Goal: Task Accomplishment & Management: Manage account settings

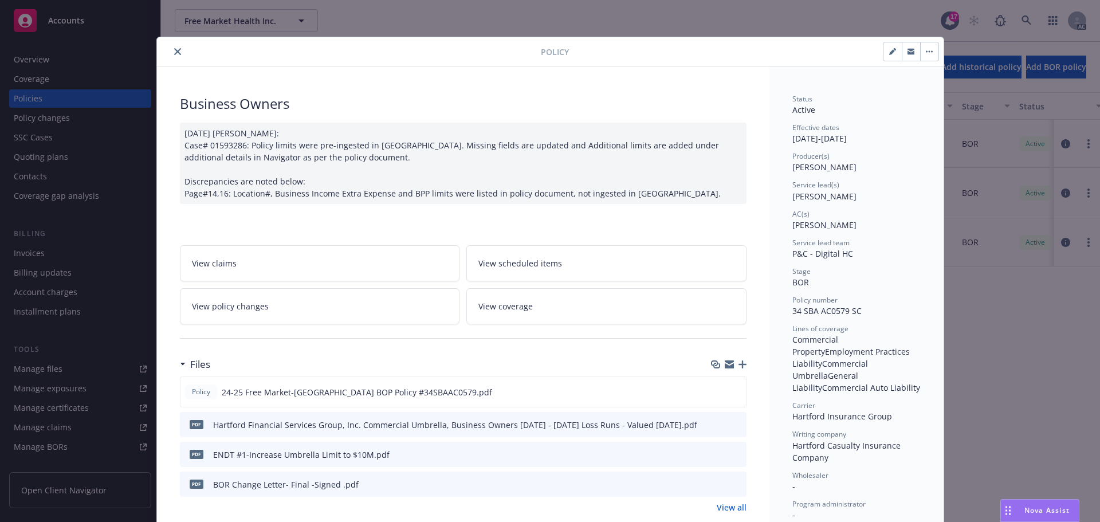
click at [174, 51] on icon "close" at bounding box center [177, 51] width 7 height 7
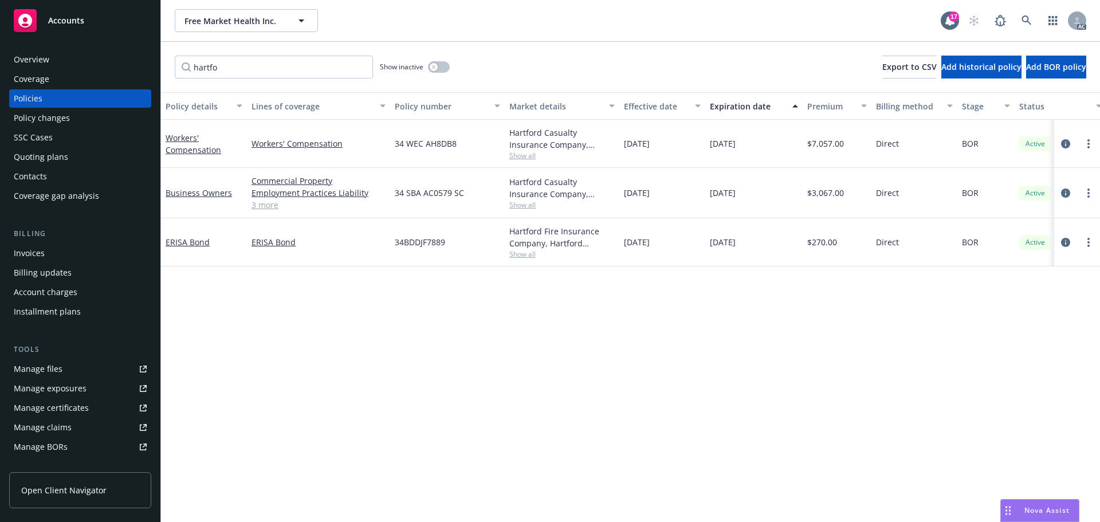
click at [71, 26] on div "Accounts" at bounding box center [80, 20] width 133 height 23
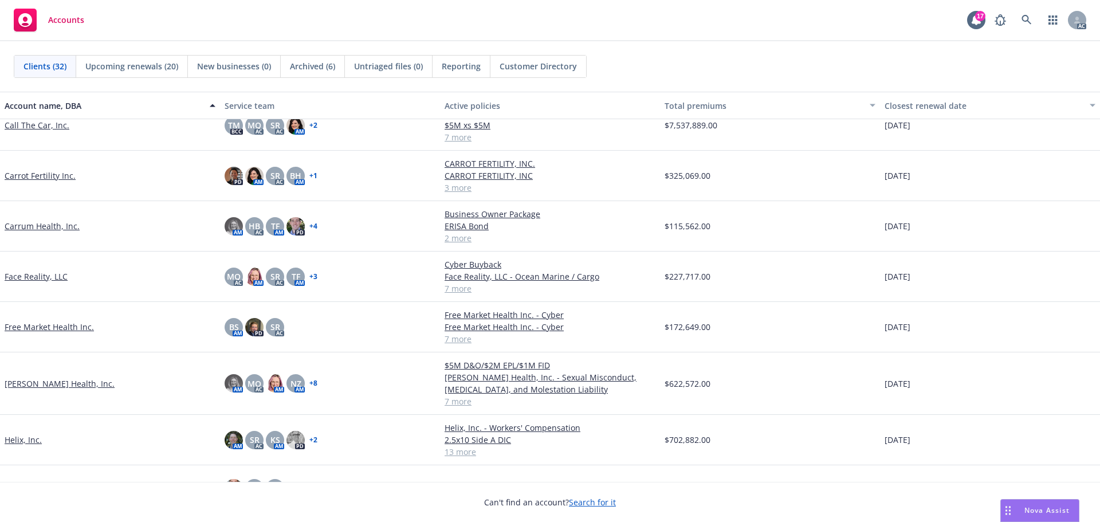
scroll to position [344, 0]
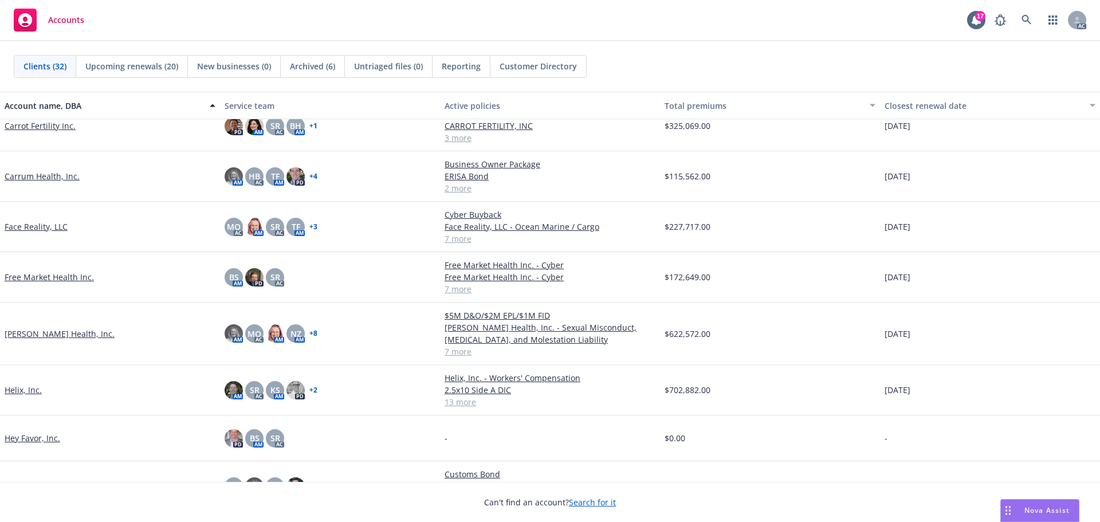
click at [42, 336] on link "[PERSON_NAME] Health, Inc." at bounding box center [60, 334] width 110 height 12
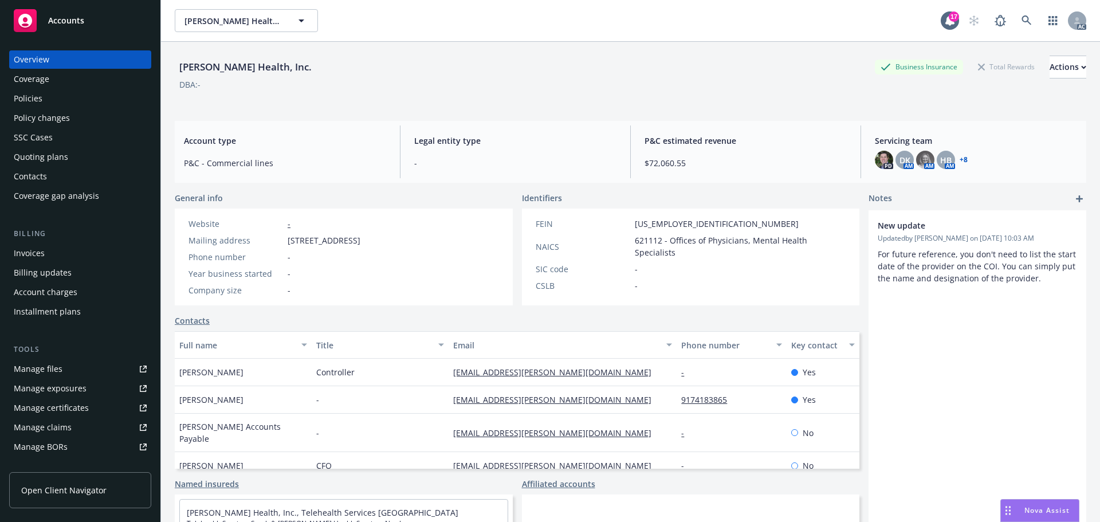
click at [29, 94] on div "Policies" at bounding box center [28, 98] width 29 height 18
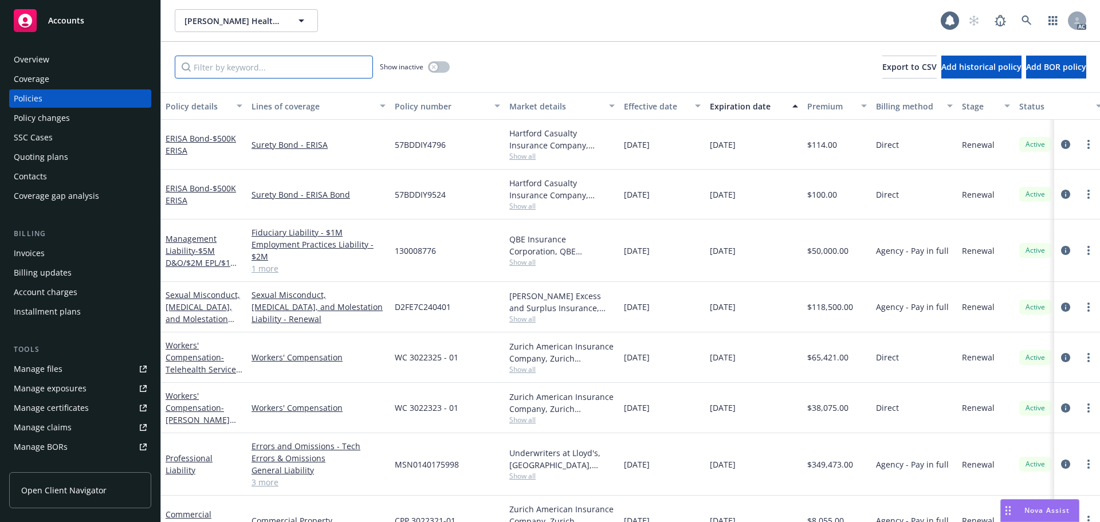
click at [271, 60] on input "Filter by keyword..." at bounding box center [274, 67] width 198 height 23
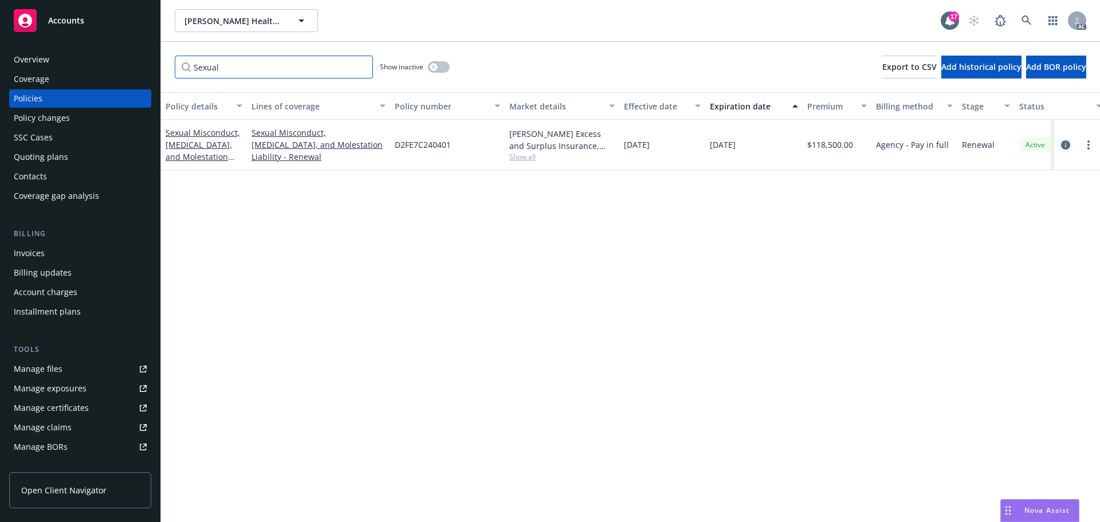
type input "Sexual"
click at [1066, 144] on icon "circleInformation" at bounding box center [1065, 144] width 9 height 9
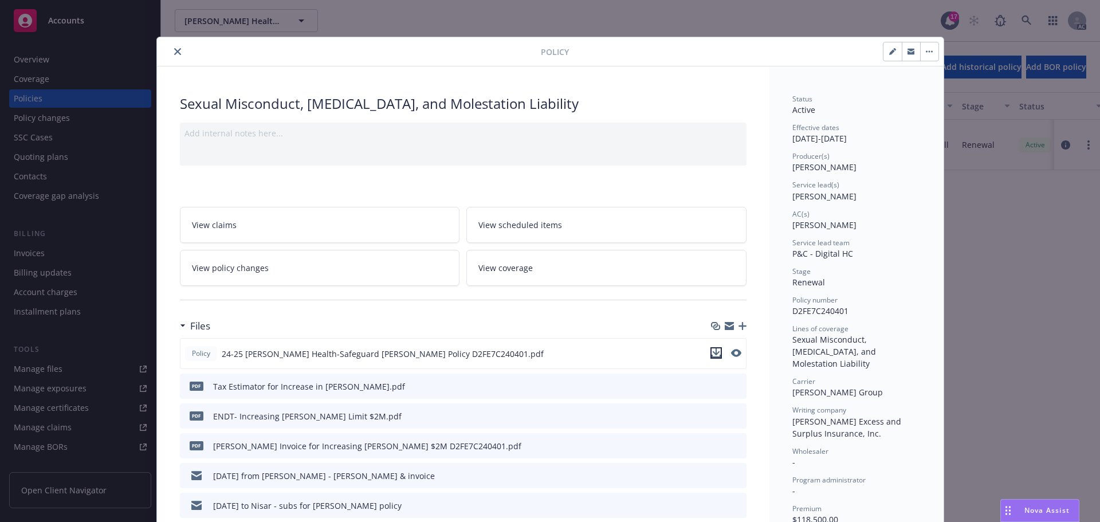
click at [712, 351] on icon "download file" at bounding box center [716, 352] width 9 height 9
click at [712, 417] on icon "download file" at bounding box center [716, 415] width 9 height 9
drag, startPoint x: 207, startPoint y: 417, endPoint x: 319, endPoint y: 413, distance: 112.4
click at [330, 422] on div "pdf ENDT- Increasing SAM Limit $2M.pdf" at bounding box center [292, 416] width 217 height 24
copy div "ENDT- Increasing [PERSON_NAME] Limit $2M"
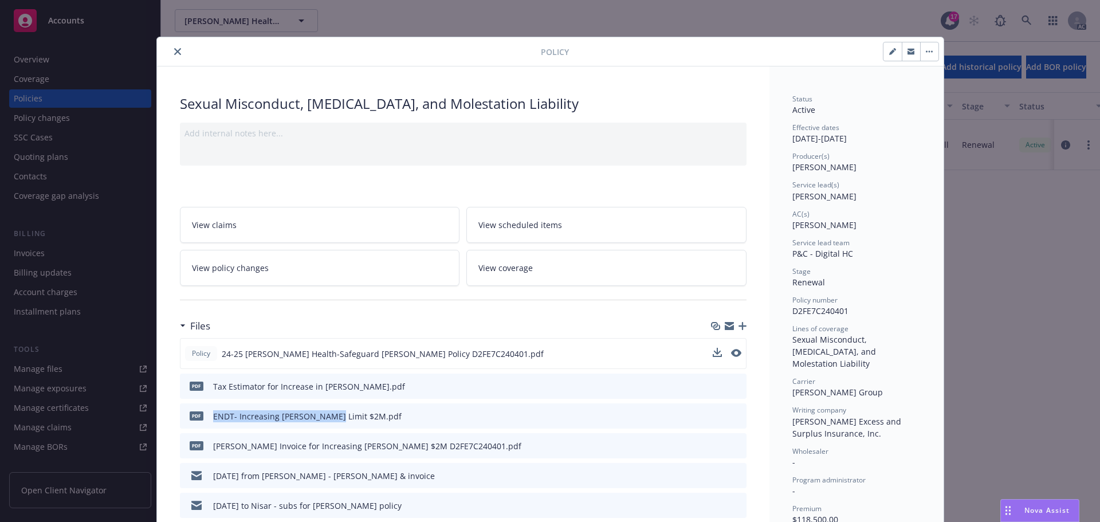
drag, startPoint x: 174, startPoint y: 50, endPoint x: 143, endPoint y: 139, distance: 94.0
click at [174, 51] on icon "close" at bounding box center [177, 51] width 7 height 7
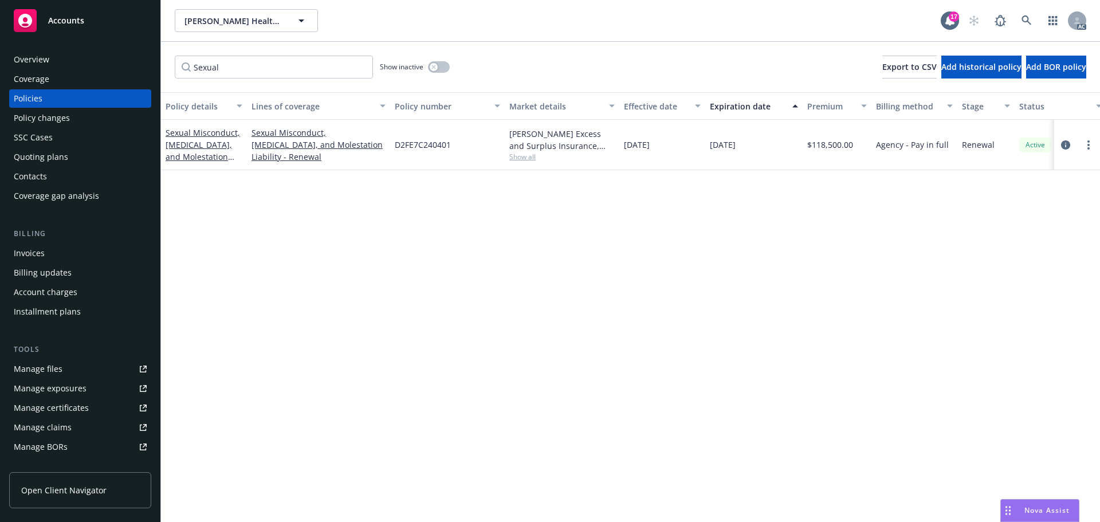
click at [64, 367] on link "Manage files" at bounding box center [80, 369] width 142 height 18
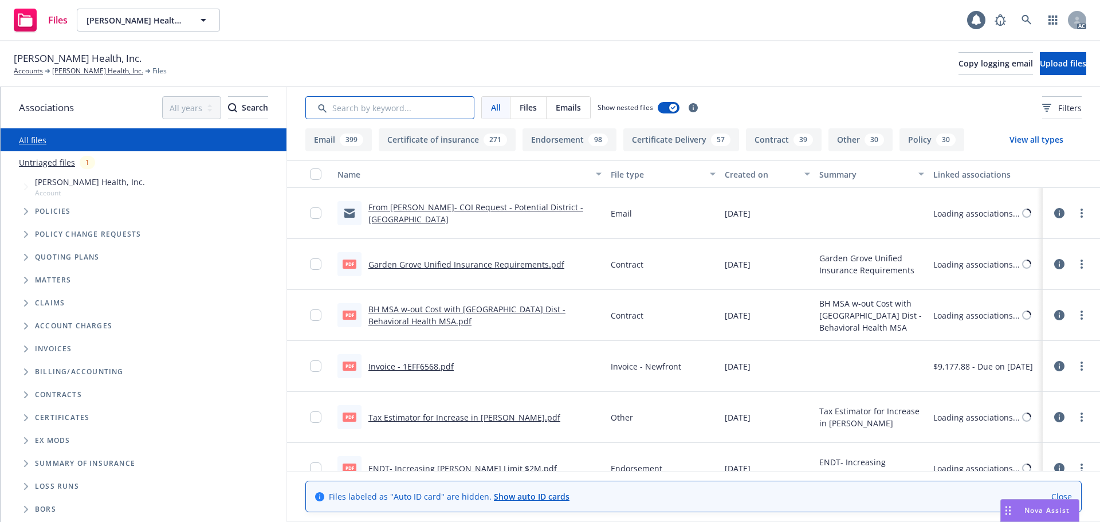
click at [382, 111] on input "Search by keyword..." at bounding box center [389, 107] width 169 height 23
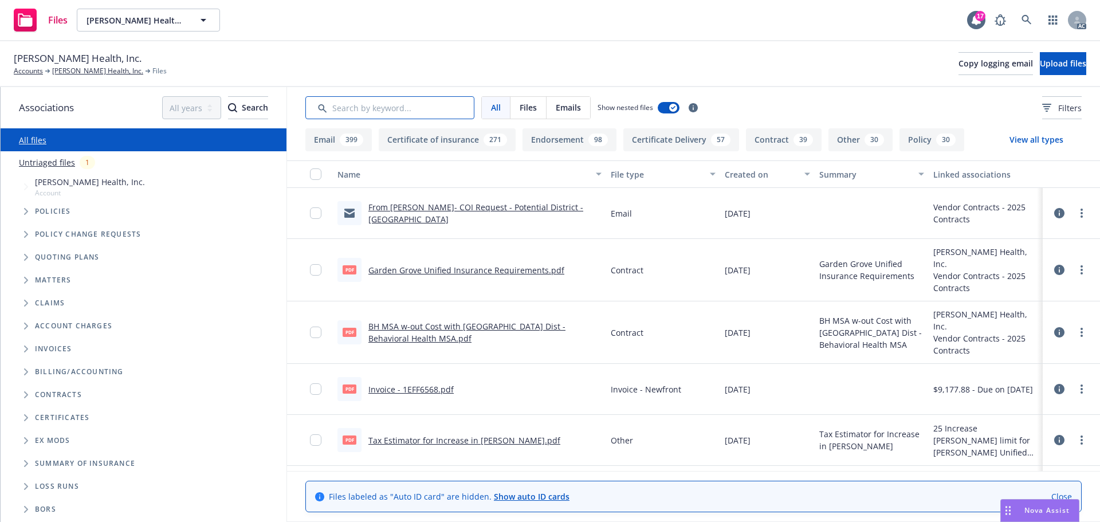
paste input "ENDT- Increasing [PERSON_NAME] Limit $2M"
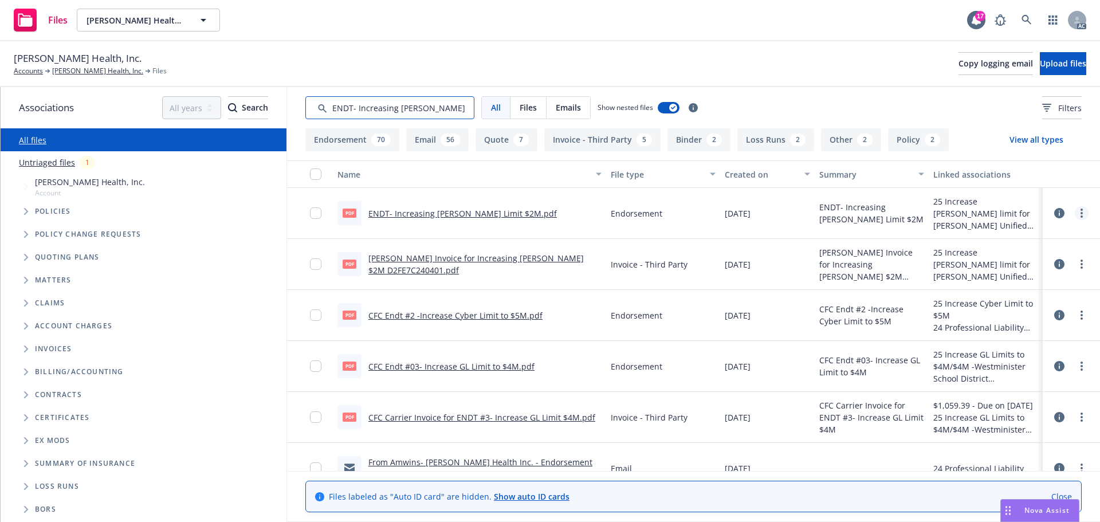
type input "ENDT- Increasing [PERSON_NAME] Limit $2M"
click at [1081, 213] on circle "more" at bounding box center [1082, 213] width 2 height 2
click at [987, 282] on link "Edit" at bounding box center [1022, 282] width 114 height 23
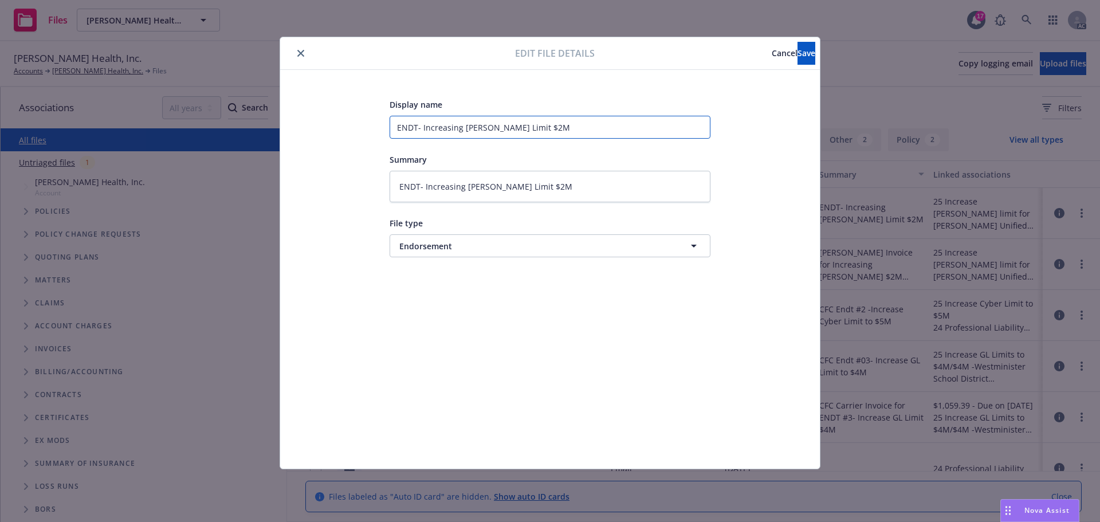
click at [523, 125] on input "ENDT- Increasing [PERSON_NAME] Limit $2M" at bounding box center [550, 127] width 321 height 23
type textarea "x"
type input "ENDT- Increasing [PERSON_NAME] Limit $2M-"
type textarea "x"
type input "ENDT- Increasing [PERSON_NAME] Limit $2M-C"
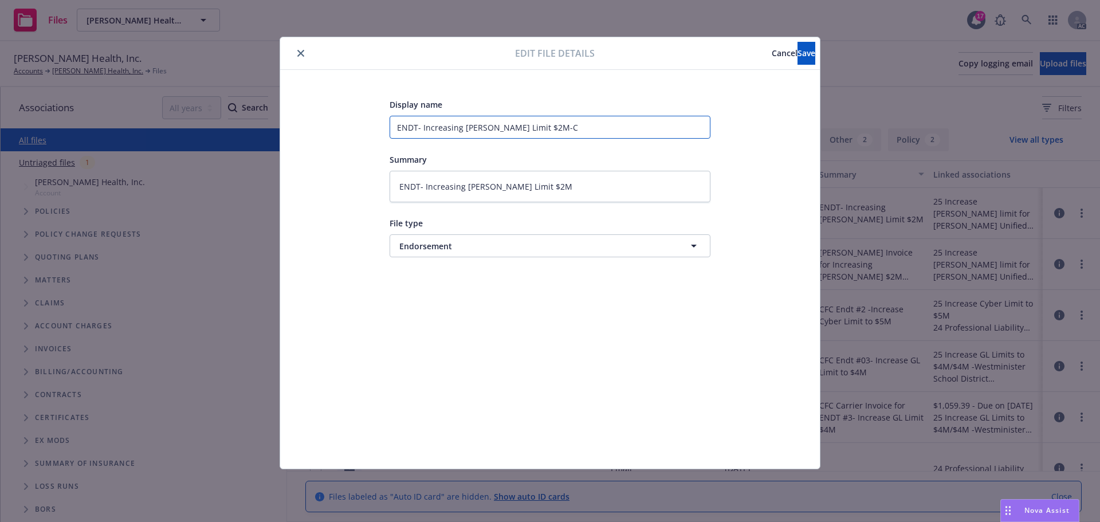
type textarea "x"
type input "ENDT- Increasing [PERSON_NAME] Limit $2M-Co"
type textarea "x"
type input "ENDT- Increasing [PERSON_NAME] Limit $2M-Com"
type textarea "x"
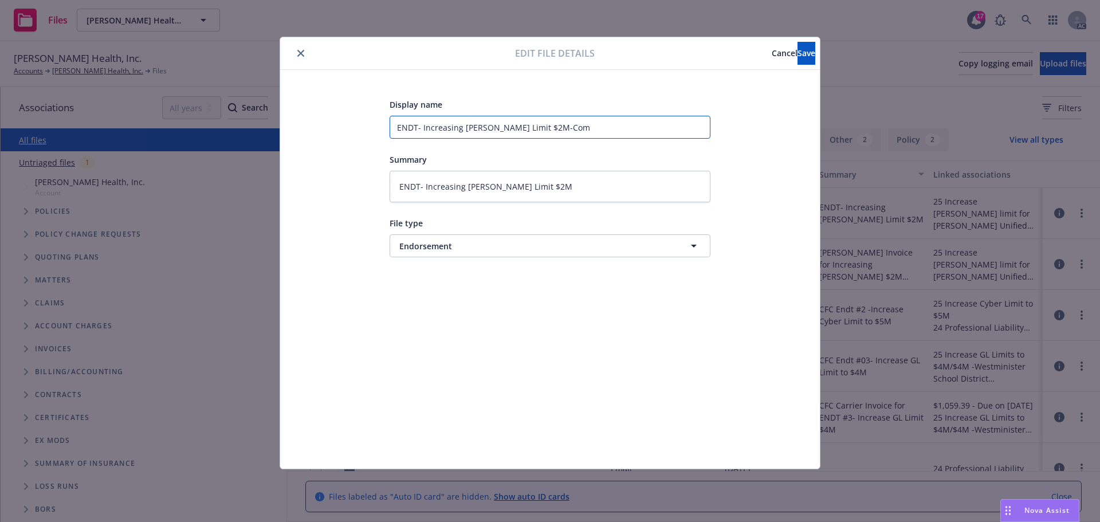
type input "ENDT- Increasing [PERSON_NAME] Limit $2M-Comp"
type textarea "x"
type input "ENDT- Increasing [PERSON_NAME] Limit $2M-Compt"
type textarea "x"
type input "ENDT- Increasing [PERSON_NAME] Limit $2M-Compto"
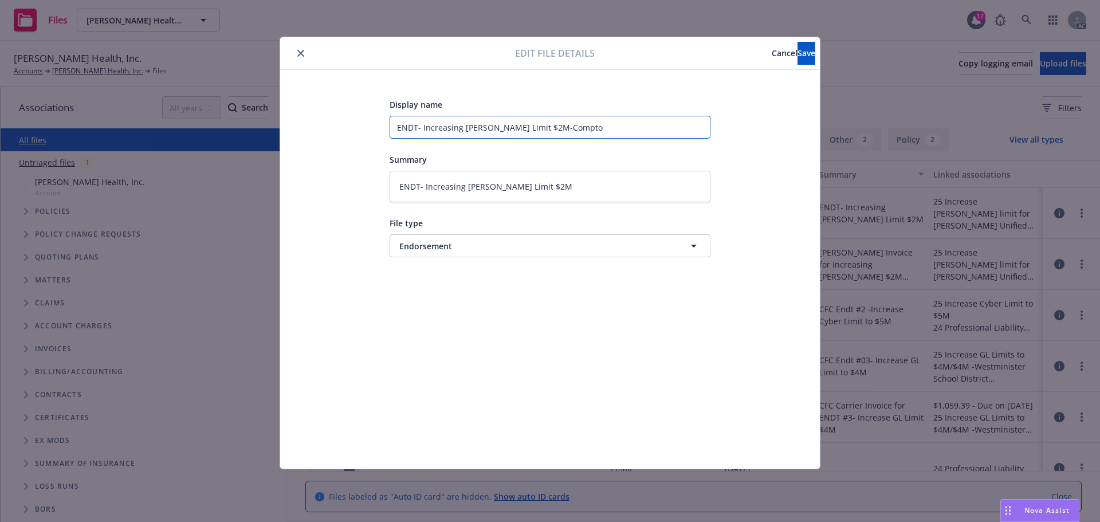
type textarea "x"
type input "ENDT- Increasing [PERSON_NAME] Limit $2M-[PERSON_NAME]"
type textarea "x"
type input "ENDT- Increasing [PERSON_NAME] Limit $2M-[PERSON_NAME]"
type textarea "x"
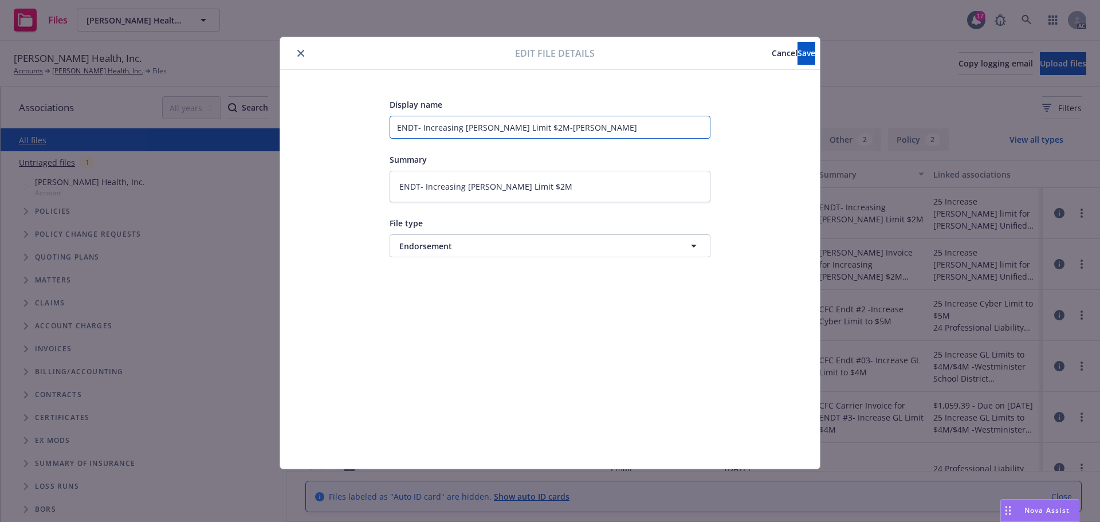
type input "ENDT- Increasing [PERSON_NAME] Limit $2M-[PERSON_NAME] U"
type textarea "x"
type input "ENDT- Increasing [PERSON_NAME] Limit $2M-[PERSON_NAME] Un"
type textarea "x"
type input "ENDT- Increasing [PERSON_NAME] Limit $2M-[PERSON_NAME][GEOGRAPHIC_DATA]"
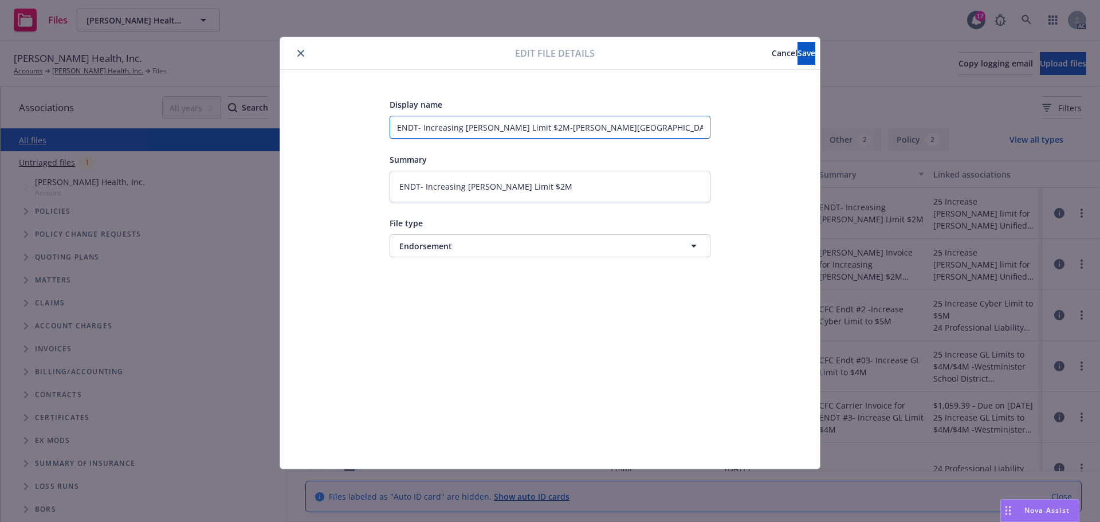
type textarea "x"
type input "ENDT- Increasing [PERSON_NAME] Limit $2M-[PERSON_NAME] Unif"
type textarea "x"
type input "ENDT- Increasing [PERSON_NAME] Limit $2M-[PERSON_NAME] Unifi"
type textarea "x"
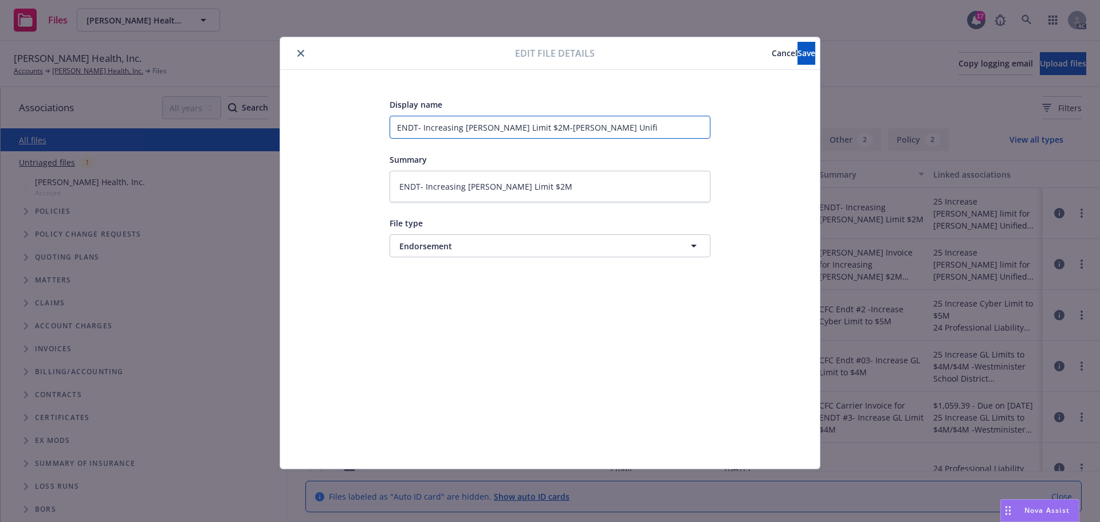
type input "ENDT- Increasing [PERSON_NAME] Limit $2M-[PERSON_NAME] Unifie"
type textarea "x"
type input "ENDT- Increasing [PERSON_NAME] Limit $2M-[PERSON_NAME] Unified"
type textarea "x"
type input "ENDT- Increasing [PERSON_NAME] Limit $2M-[PERSON_NAME] Unified"
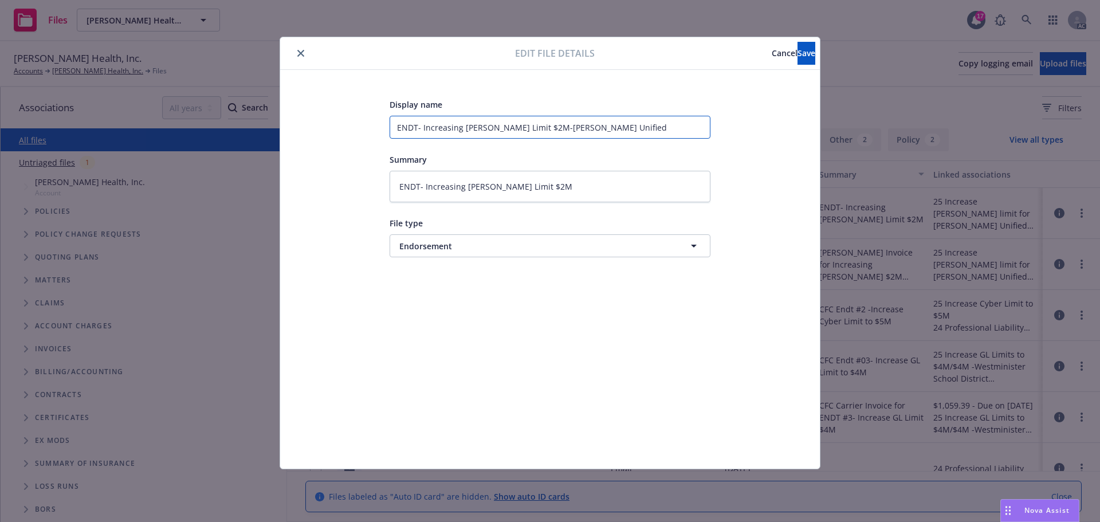
type textarea "x"
type input "ENDT- Increasing [PERSON_NAME] Limit $2M-[PERSON_NAME] Unified O"
type textarea "x"
type input "ENDT- Increasing [PERSON_NAME] Limit $2M-[PERSON_NAME] Unified On"
type textarea "x"
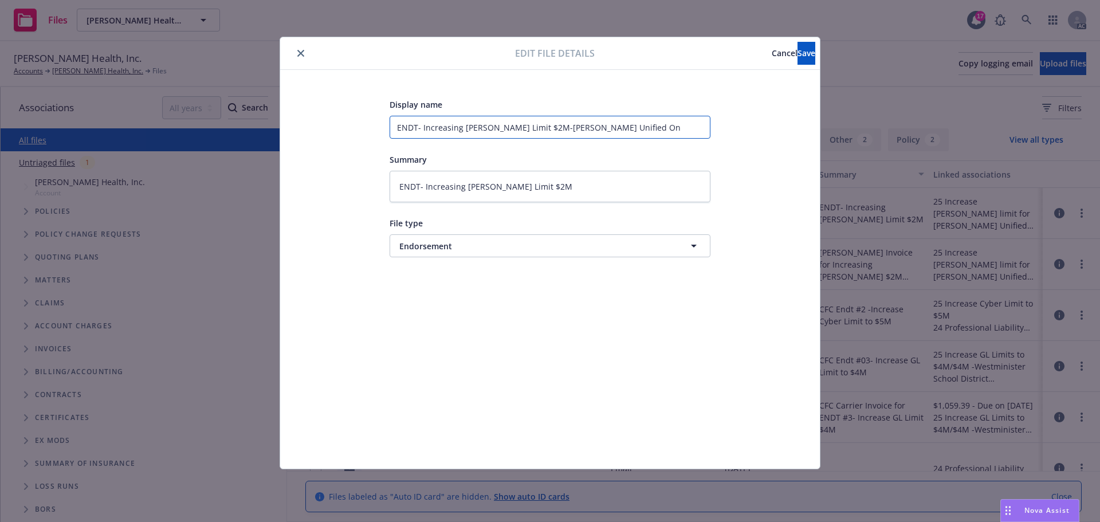
type input "ENDT- Increasing [PERSON_NAME] Limit $2M-[PERSON_NAME] Unified Onl"
type textarea "x"
drag, startPoint x: 620, startPoint y: 130, endPoint x: 519, endPoint y: 129, distance: 100.8
click at [519, 129] on input "ENDT- Increasing [PERSON_NAME] Limit $2M-[PERSON_NAME] Unified Only" at bounding box center [550, 127] width 321 height 23
type input "ENDT- Increasing [PERSON_NAME] Limit $2M-[PERSON_NAME] Unified Only"
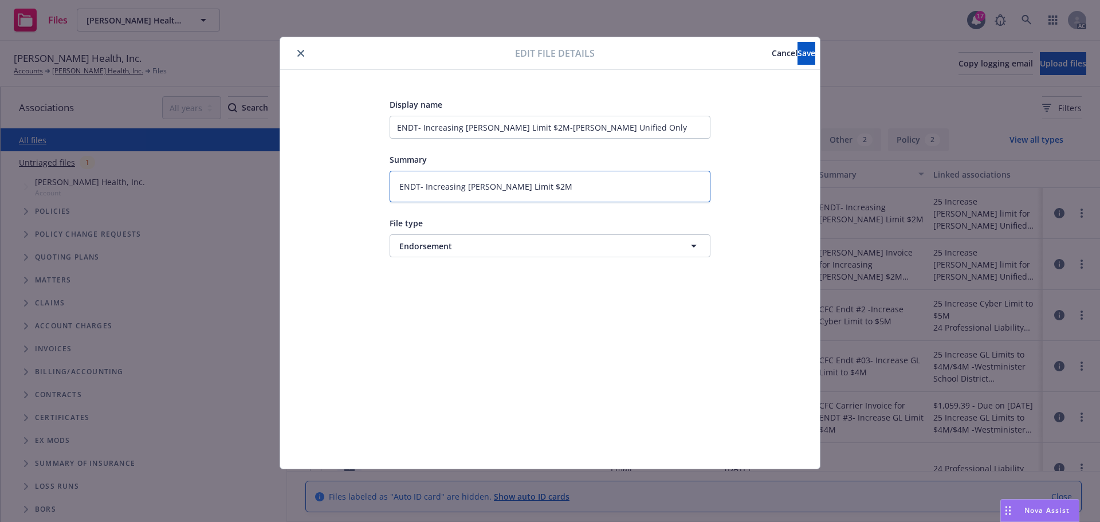
click at [547, 191] on textarea "ENDT- Increasing [PERSON_NAME] Limit $2M" at bounding box center [550, 187] width 321 height 32
paste textarea "-[PERSON_NAME] Unified Only"
type textarea "x"
type textarea "ENDT- Increasing [PERSON_NAME] Limit $2M-[PERSON_NAME] Unified Only"
click at [798, 57] on span "Save" at bounding box center [807, 53] width 18 height 11
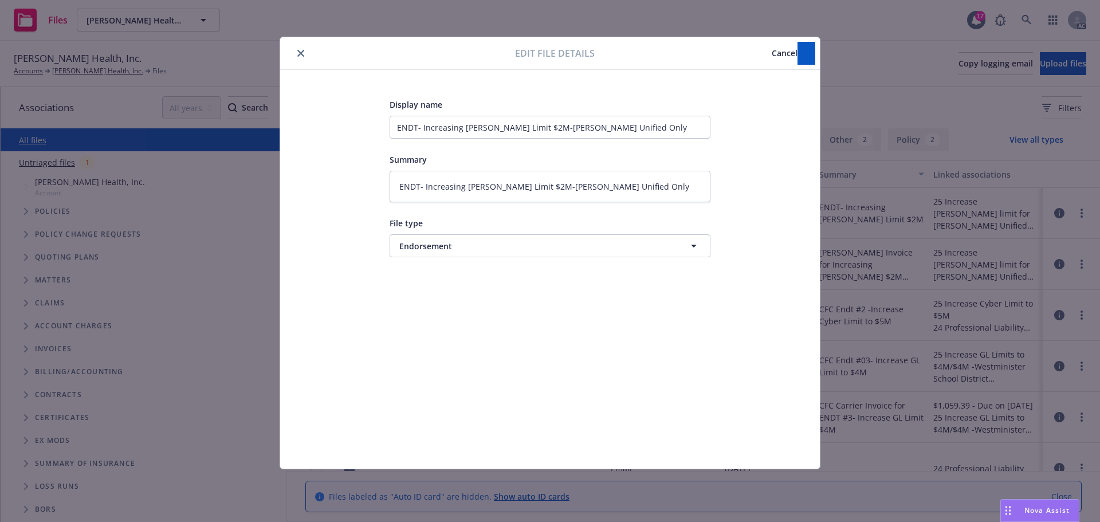
type textarea "x"
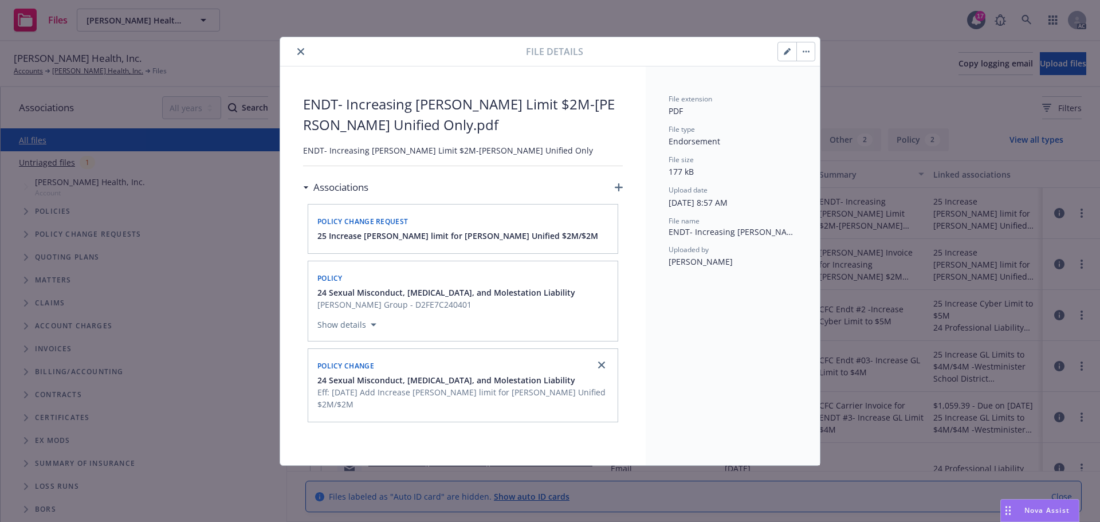
click at [304, 48] on button "close" at bounding box center [301, 52] width 14 height 14
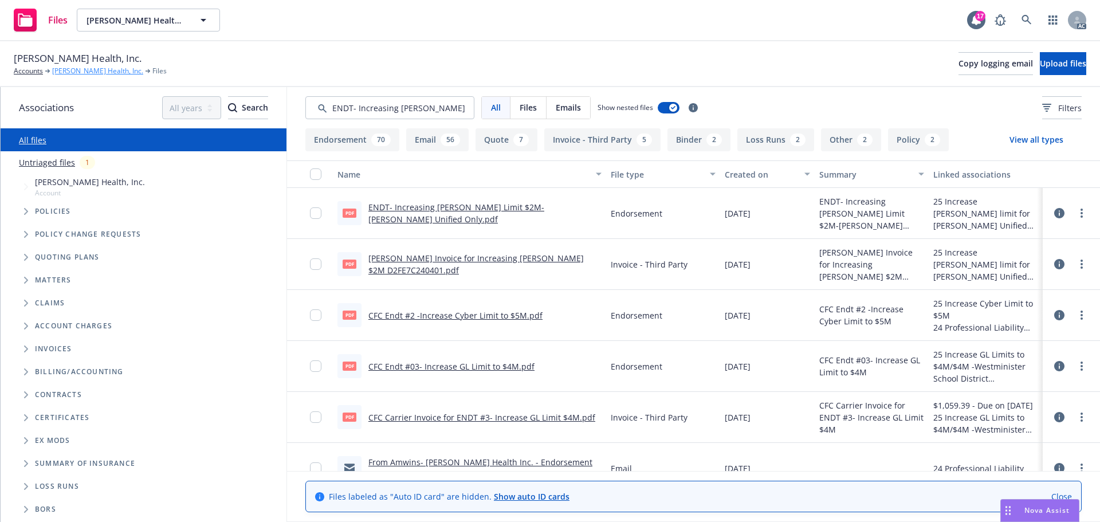
click at [73, 69] on link "[PERSON_NAME] Health, Inc." at bounding box center [97, 71] width 91 height 10
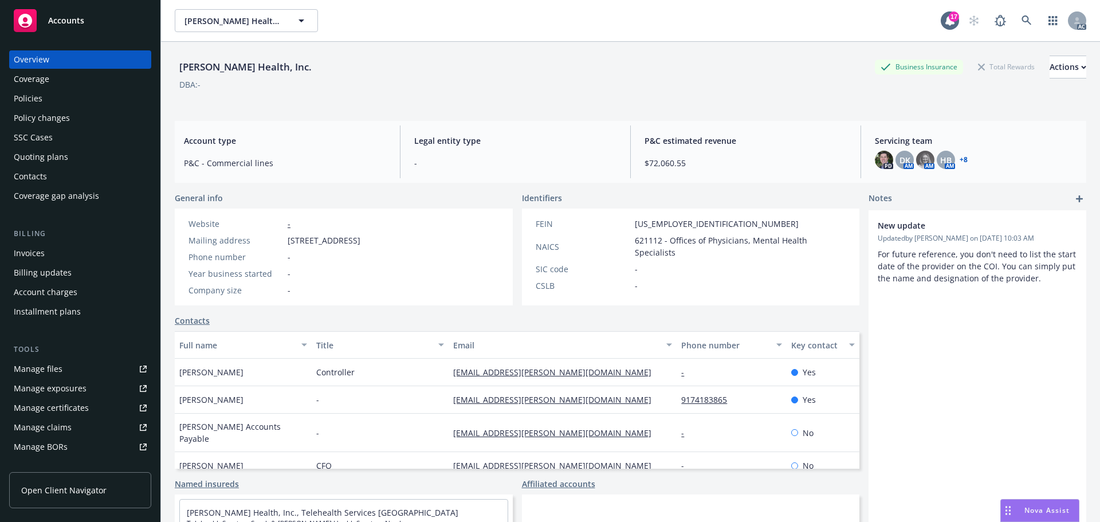
click at [65, 94] on div "Policies" at bounding box center [80, 98] width 133 height 18
